Goal: Transaction & Acquisition: Purchase product/service

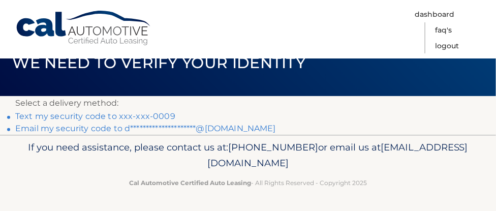
scroll to position [7, 0]
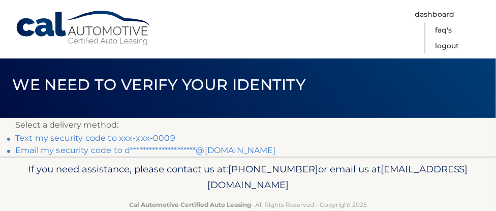
click at [156, 133] on link "Text my security code to xxx-xxx-0009" at bounding box center [95, 138] width 160 height 10
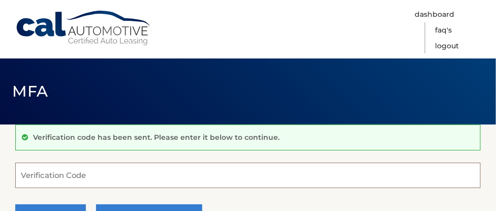
click at [40, 179] on input "Verification Code" at bounding box center [248, 175] width 466 height 25
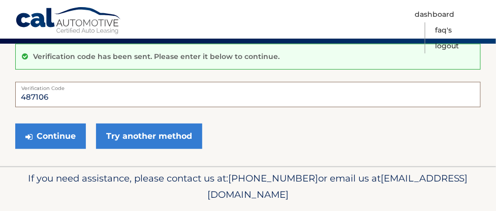
scroll to position [82, 0]
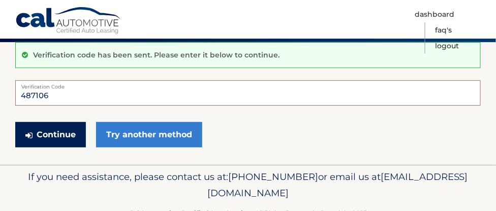
type input "487106"
click at [47, 138] on button "Continue" at bounding box center [50, 134] width 71 height 25
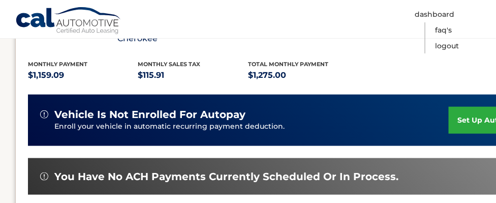
scroll to position [216, 0]
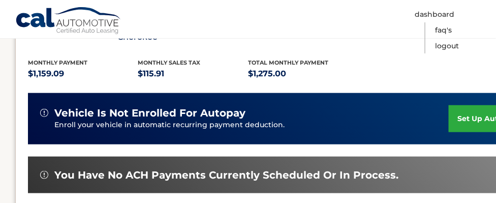
click at [477, 118] on link "set up autopay" at bounding box center [487, 118] width 77 height 27
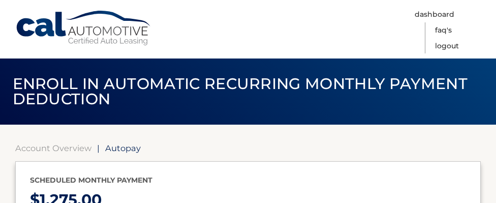
select select "MjZjYzAwMTYtYzNjMi00ZDYyLThlYWItYTQ5YTQ4Mzc3NjRk"
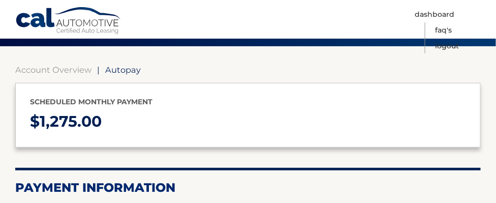
scroll to position [69, 0]
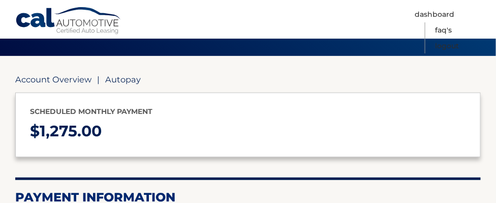
click at [35, 78] on link "Account Overview" at bounding box center [53, 79] width 76 height 10
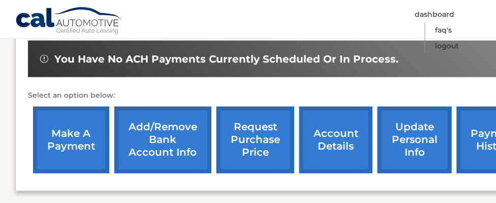
scroll to position [335, 0]
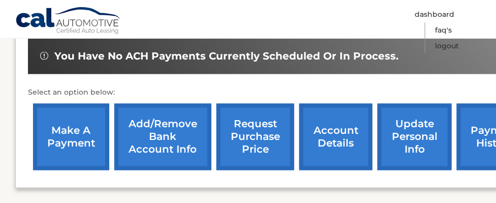
click at [57, 146] on link "make a payment" at bounding box center [71, 137] width 76 height 67
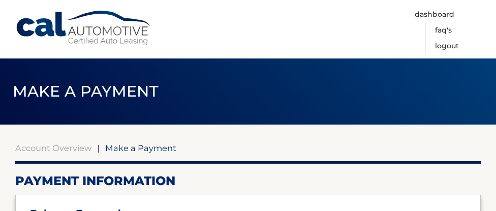
select select "MjZjYzAwMTYtYzNjMi00ZDYyLThlYWItYTQ5YTQ4Mzc3NjRk"
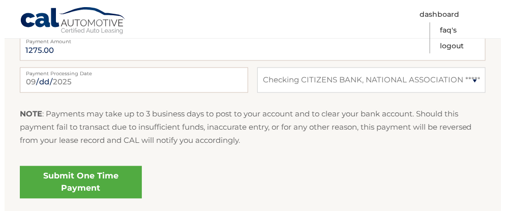
scroll to position [522, 0]
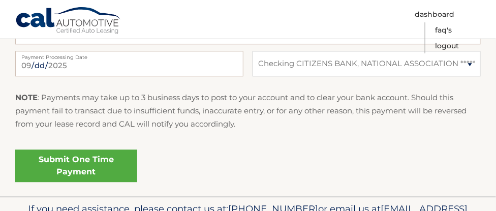
click at [72, 164] on link "Submit One Time Payment" at bounding box center [76, 166] width 122 height 33
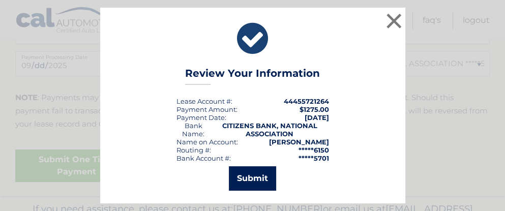
click at [256, 181] on button "Submit" at bounding box center [252, 178] width 47 height 24
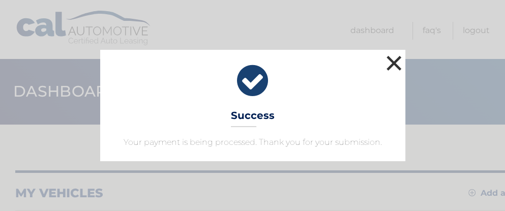
click at [395, 62] on button "×" at bounding box center [394, 63] width 20 height 20
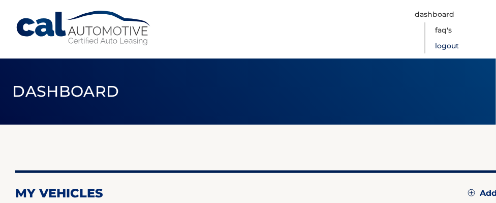
click at [459, 38] on link "Logout" at bounding box center [447, 46] width 24 height 16
